Goal: Find specific page/section: Find specific page/section

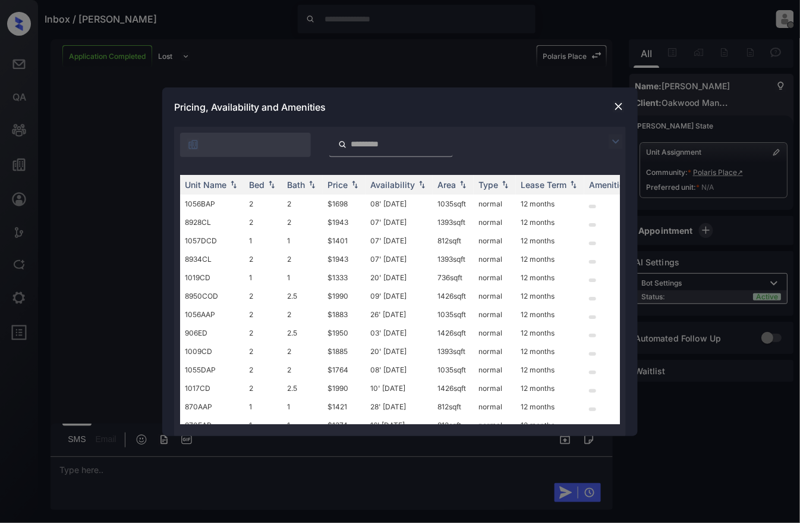
click at [620, 108] on img at bounding box center [619, 107] width 12 height 12
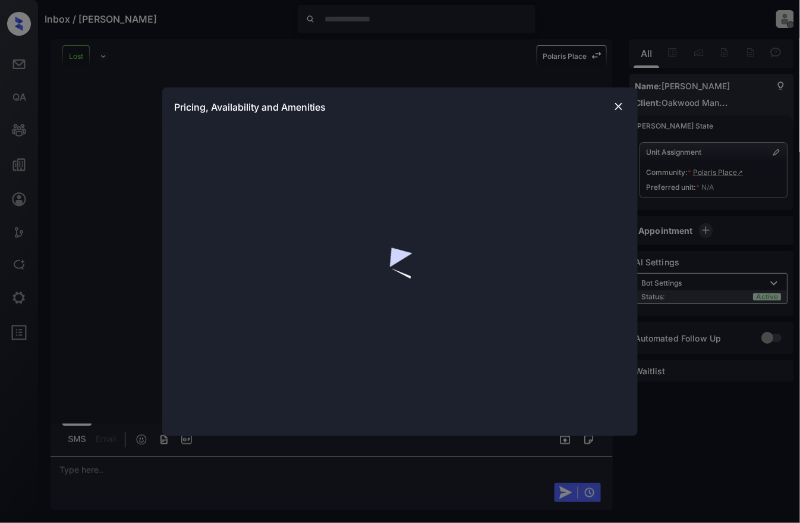
scroll to position [1659, 0]
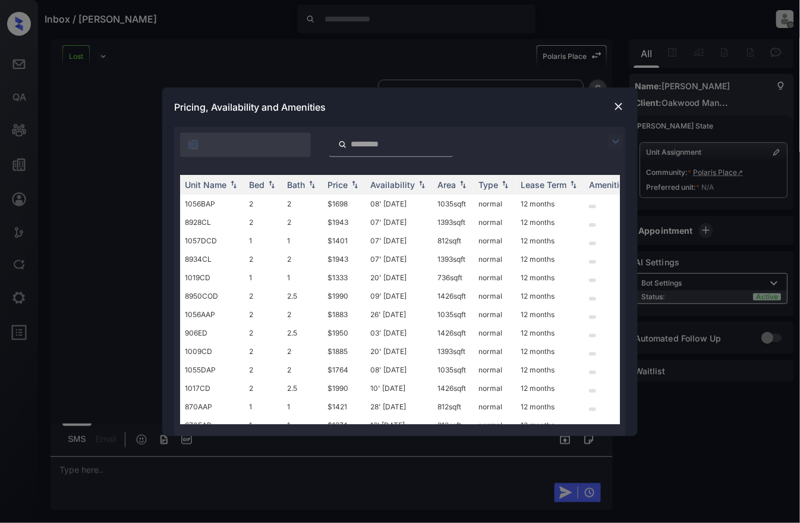
click at [622, 111] on img at bounding box center [619, 107] width 12 height 12
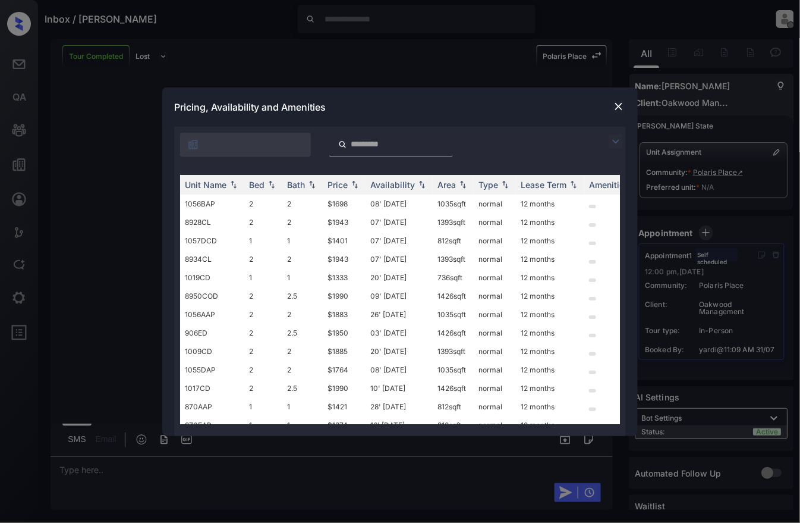
click at [618, 108] on img at bounding box center [619, 107] width 12 height 12
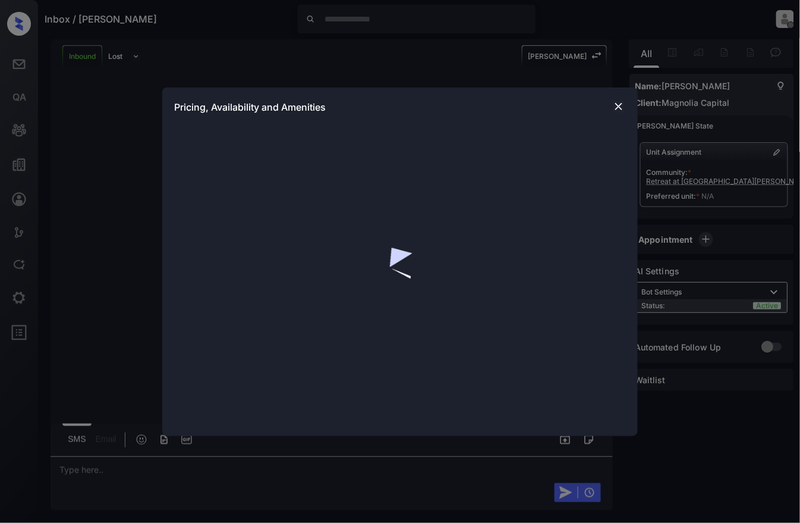
scroll to position [293, 0]
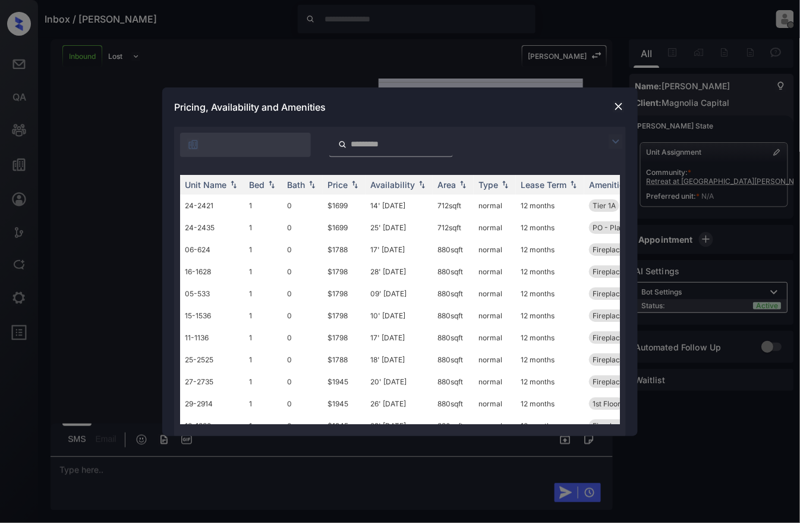
click at [620, 108] on img at bounding box center [619, 107] width 12 height 12
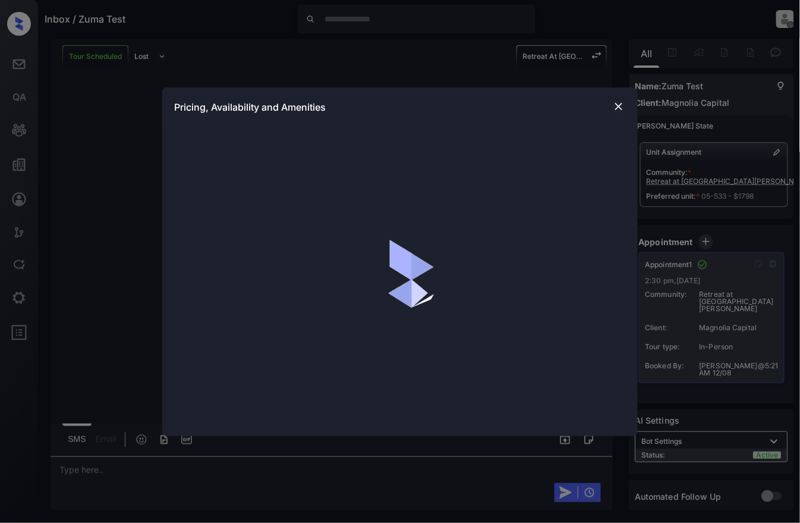
scroll to position [391, 0]
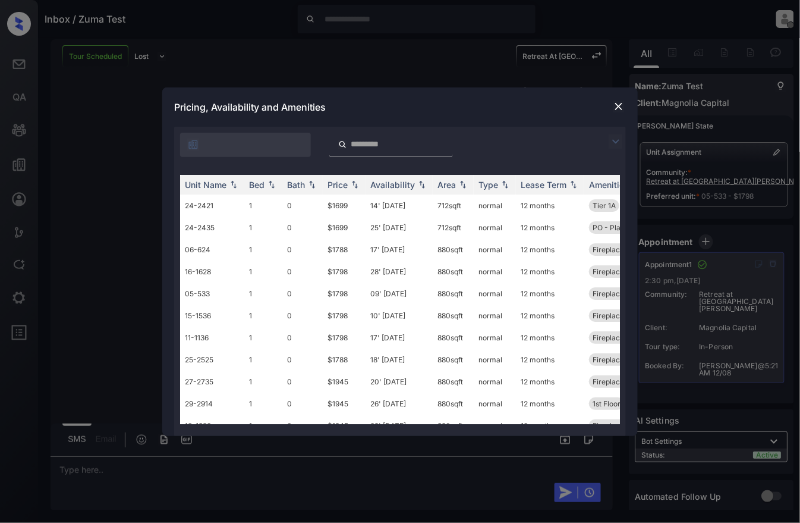
click at [620, 101] on img at bounding box center [619, 107] width 12 height 12
